Goal: Check status

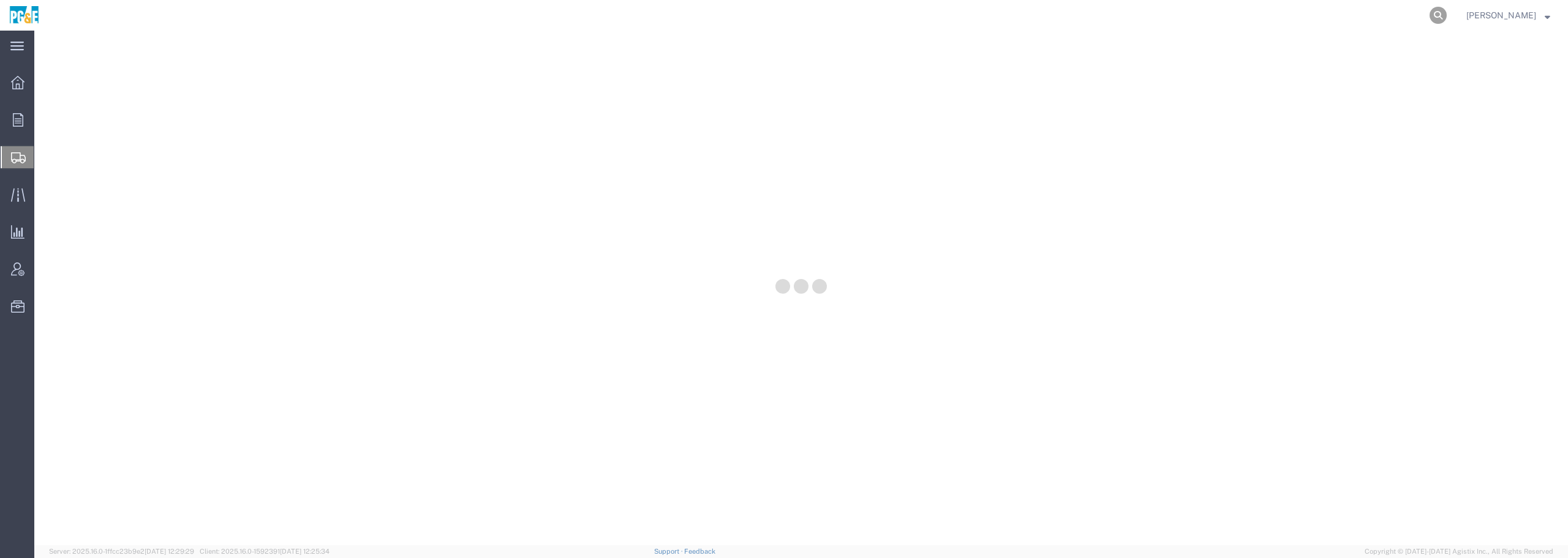
click at [1447, 14] on icon at bounding box center [1437, 15] width 17 height 17
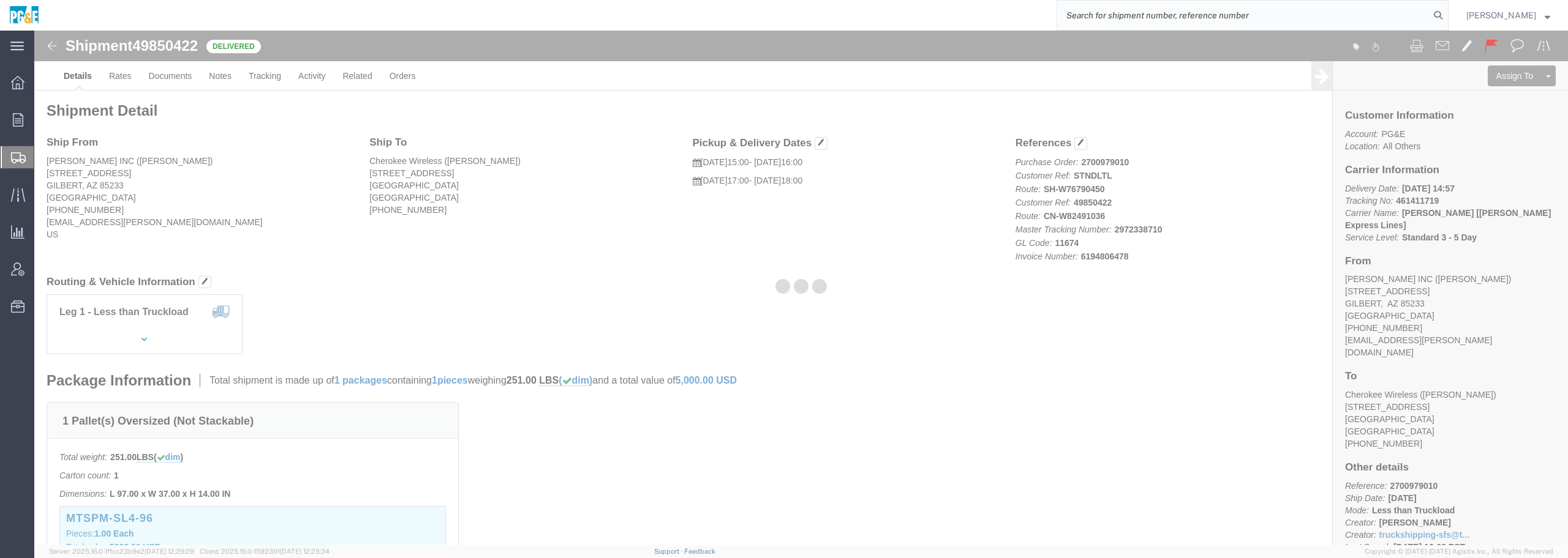
paste input "523336770"
type input "523336770"
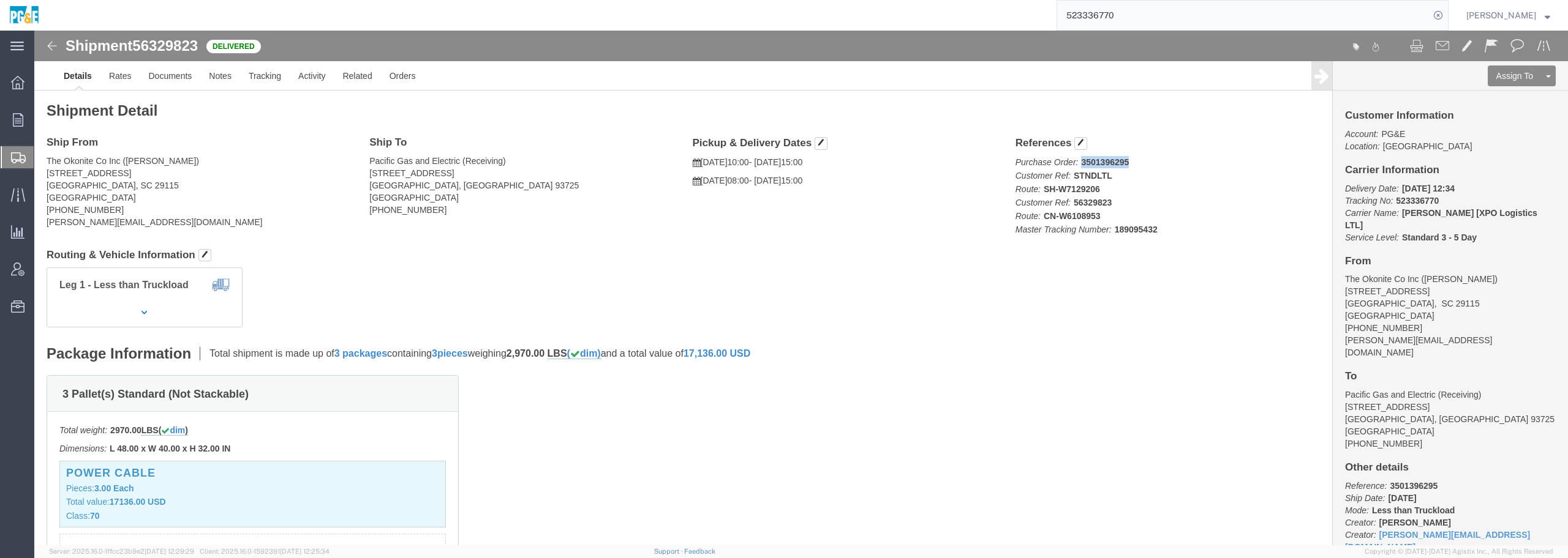
click p "Purchase Order: 3501396295 Customer Ref: STNDLTL Route: SH-W7129206 Customer Re…"
copy b "3501396295"
click p "Purchase Order: 3501396295 Customer Ref: STNDLTL Route: SH-W7129206 Customer Re…"
drag, startPoint x: 1096, startPoint y: 132, endPoint x: 1078, endPoint y: 135, distance: 18.2
click p "Purchase Order: 3501396295 Customer Ref: STNDLTL Route: SH-W7129206 Customer Re…"
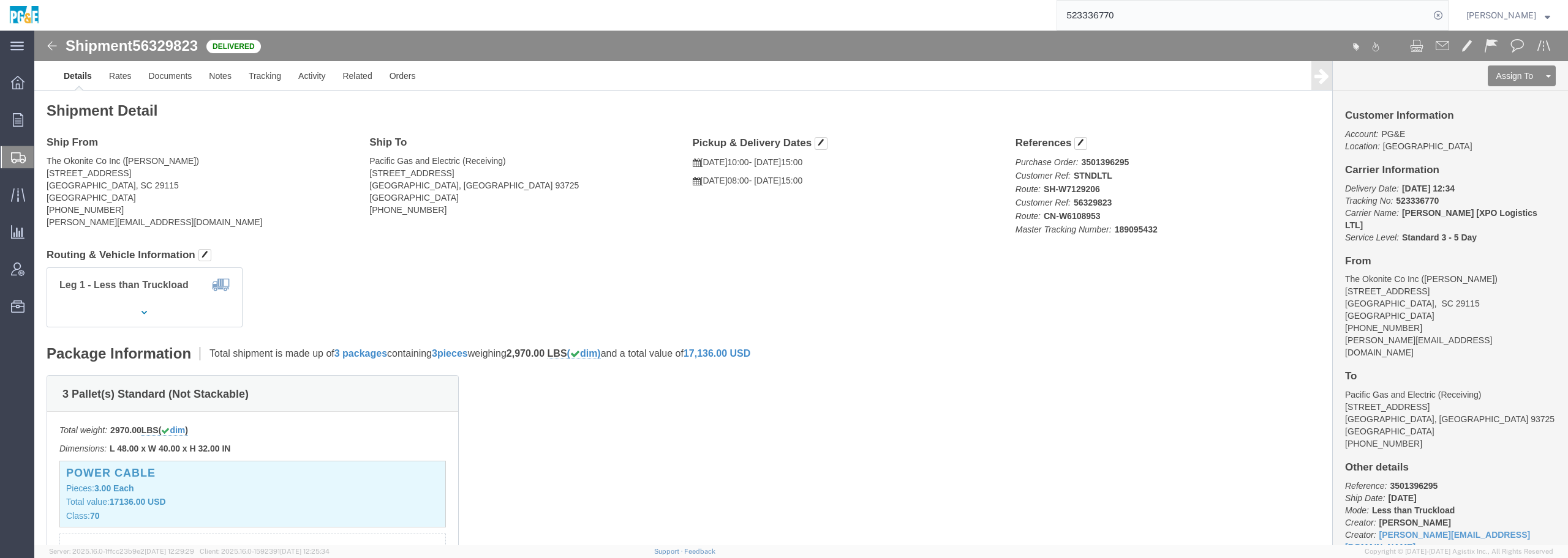
click b "3501396295"
copy b "3501396295"
drag, startPoint x: 441, startPoint y: 268, endPoint x: 447, endPoint y: 260, distance: 10.0
click div "Leg 1 - Less than Truckload Container No.: 0311-4543"
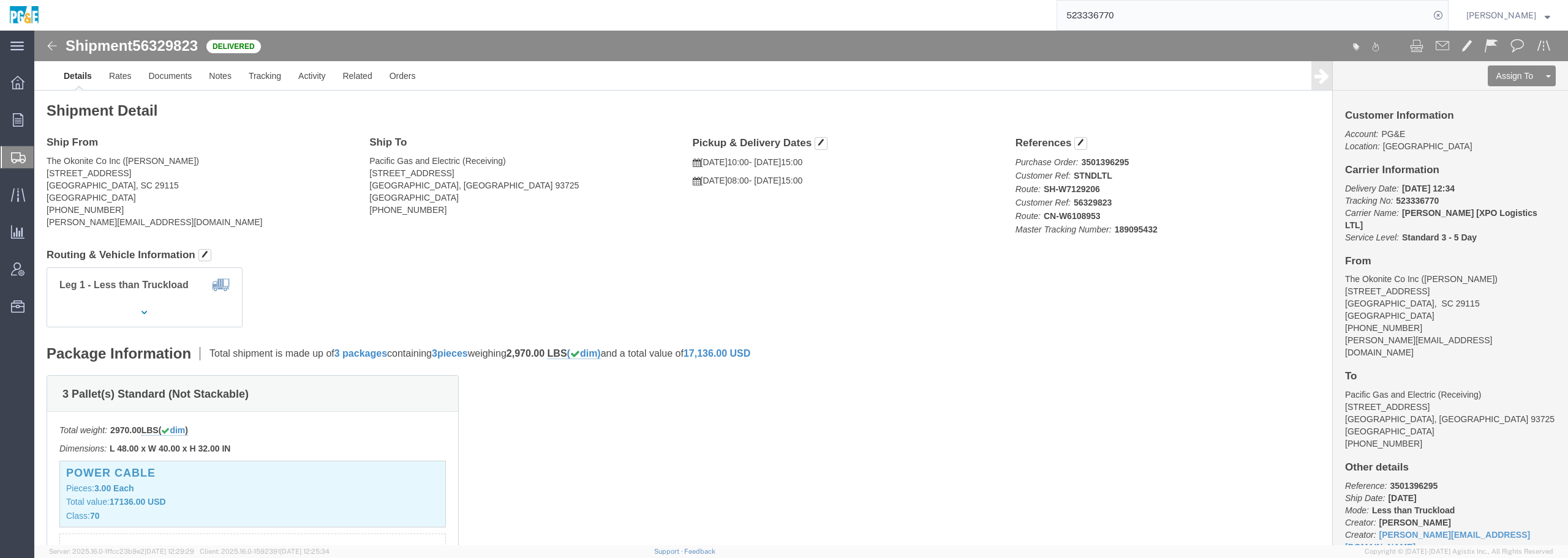
click div "3 Pallet(s) Standard (Not Stackable) Total weight: 2970.00 LBS ( dim ) Dimensio…"
